Goal: Information Seeking & Learning: Learn about a topic

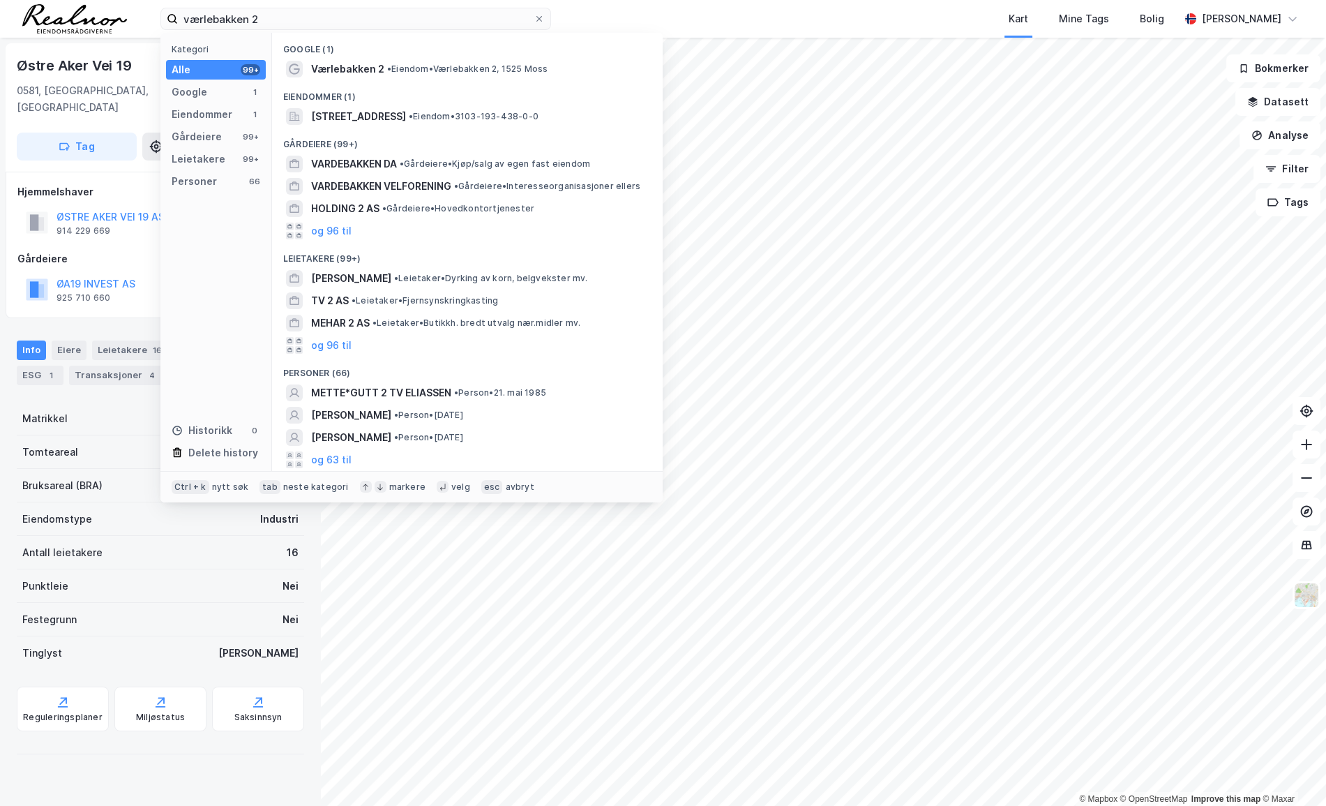
type input "værlebakken 2"
click at [414, 86] on div "Eiendommer (1)" at bounding box center [467, 92] width 391 height 25
click at [414, 61] on div "Værlebakken 2 • Eiendom • Værlebakken 2, 1525 Moss" at bounding box center [480, 69] width 338 height 17
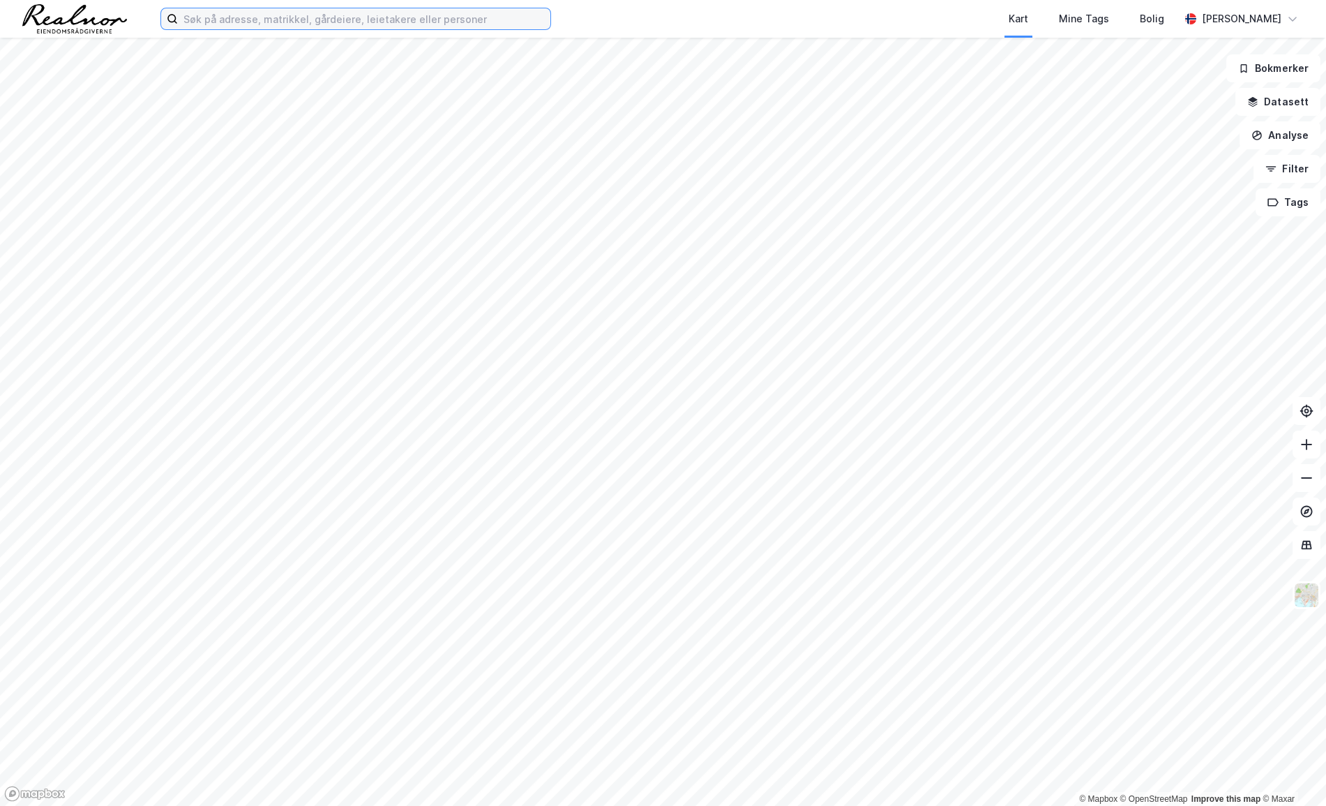
click at [310, 23] on input at bounding box center [364, 18] width 373 height 21
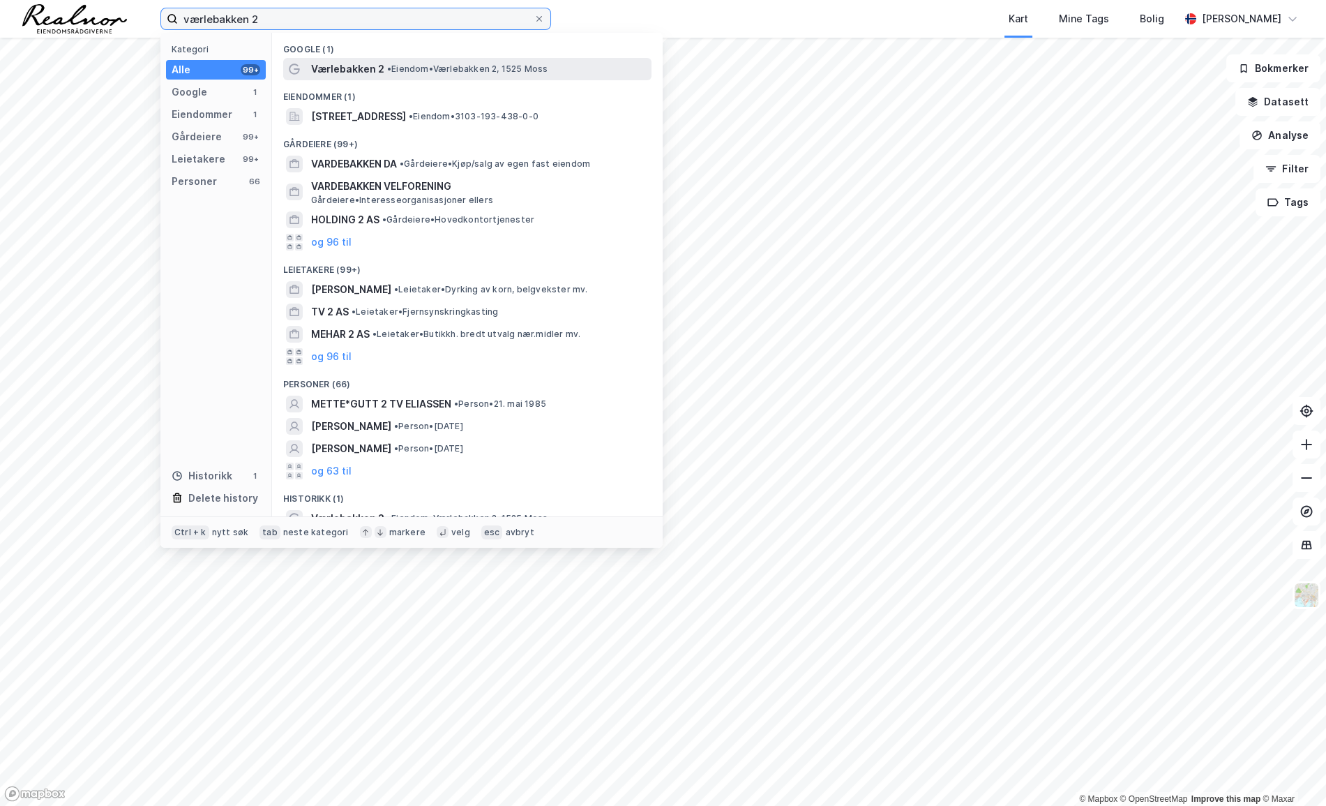
type input "værlebakken 2"
click at [415, 70] on span "• Eiendom • Værlebakken 2, 1525 Moss" at bounding box center [467, 68] width 161 height 11
